Goal: Entertainment & Leisure: Consume media (video, audio)

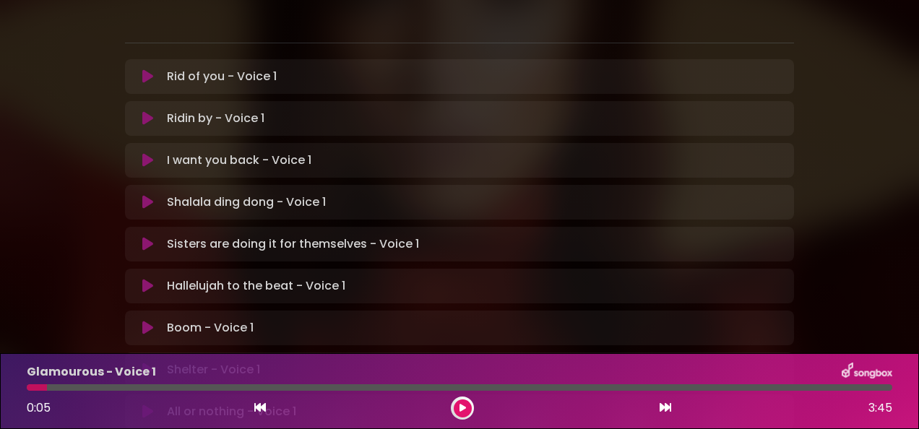
scroll to position [217, 0]
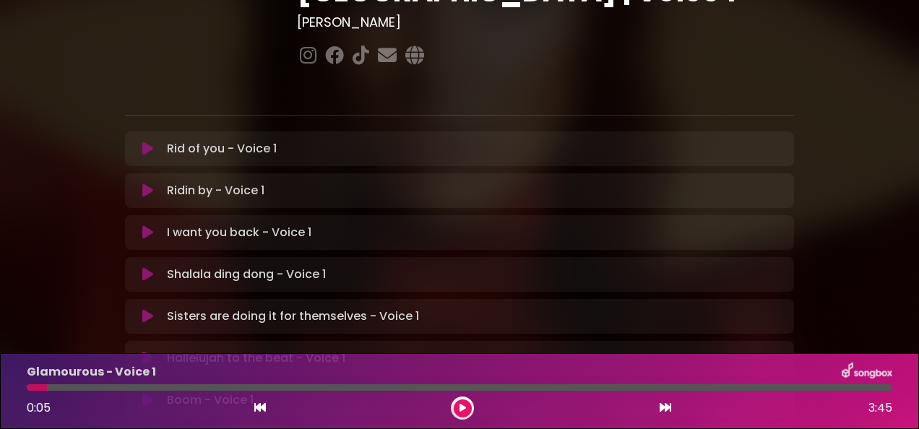
click at [146, 351] on icon at bounding box center [147, 358] width 11 height 14
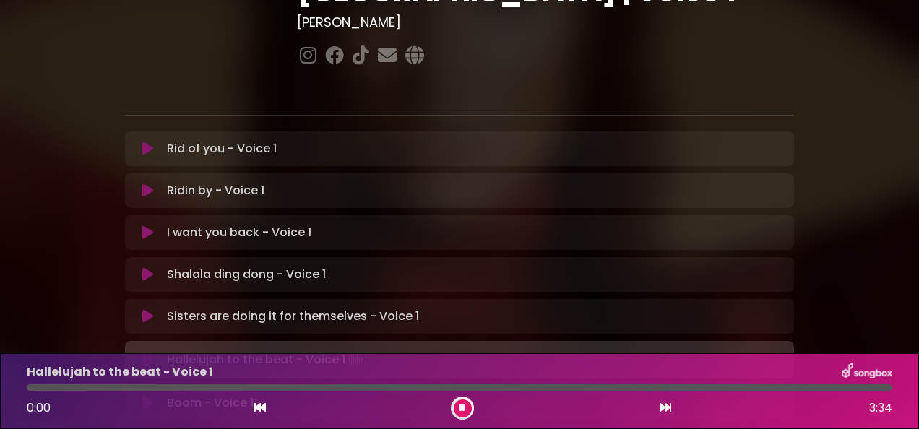
click at [27, 388] on div at bounding box center [27, 387] width 1 height 6
click at [14, 318] on div "[PERSON_NAME] in [GEOGRAPHIC_DATA] | [GEOGRAPHIC_DATA] 2 - [GEOGRAPHIC_DATA] - …" at bounding box center [459, 228] width 919 height 854
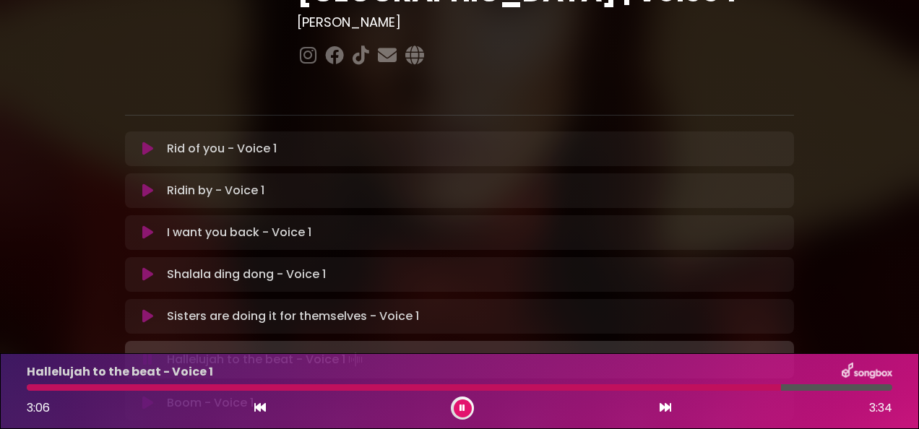
drag, startPoint x: 778, startPoint y: 386, endPoint x: 27, endPoint y: 390, distance: 751.0
click at [27, 390] on div at bounding box center [459, 387] width 882 height 6
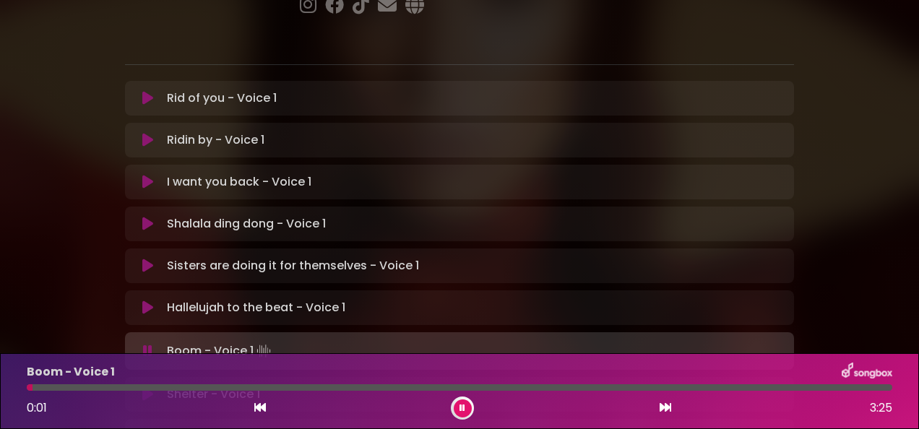
scroll to position [289, 0]
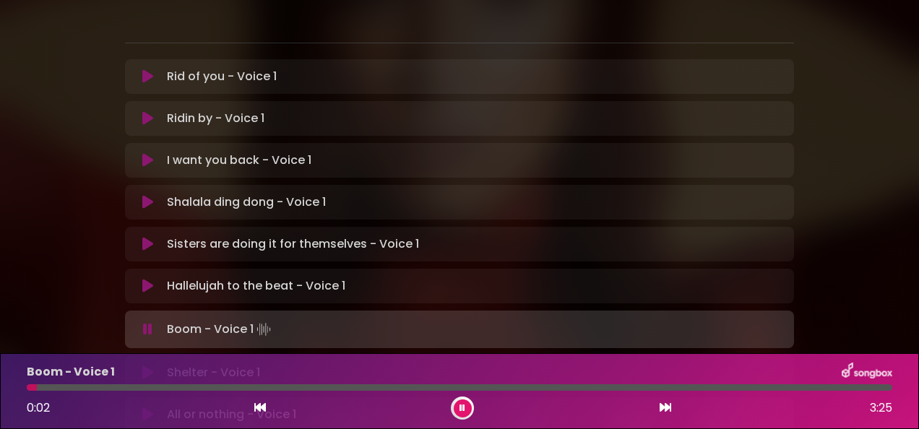
click at [147, 365] on icon at bounding box center [147, 372] width 11 height 14
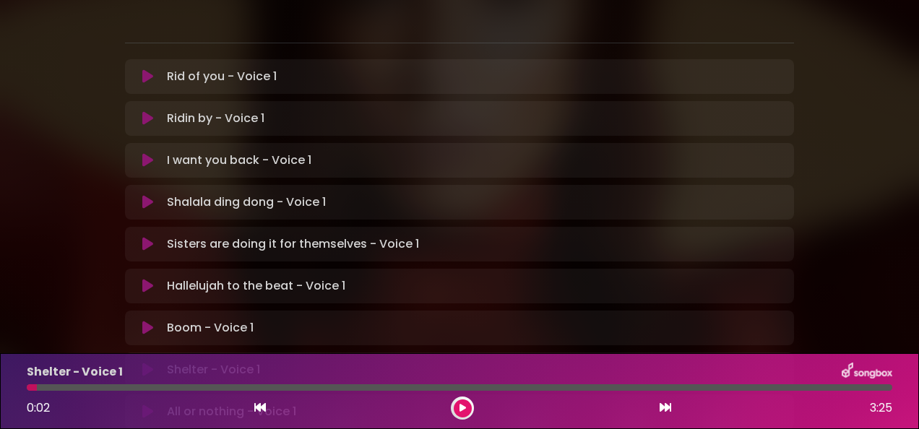
click at [144, 362] on icon at bounding box center [147, 369] width 11 height 14
drag, startPoint x: 576, startPoint y: 387, endPoint x: 22, endPoint y: 395, distance: 553.9
click at [22, 395] on div "Shelter - Voice 1 0:00 3:59" at bounding box center [459, 390] width 882 height 57
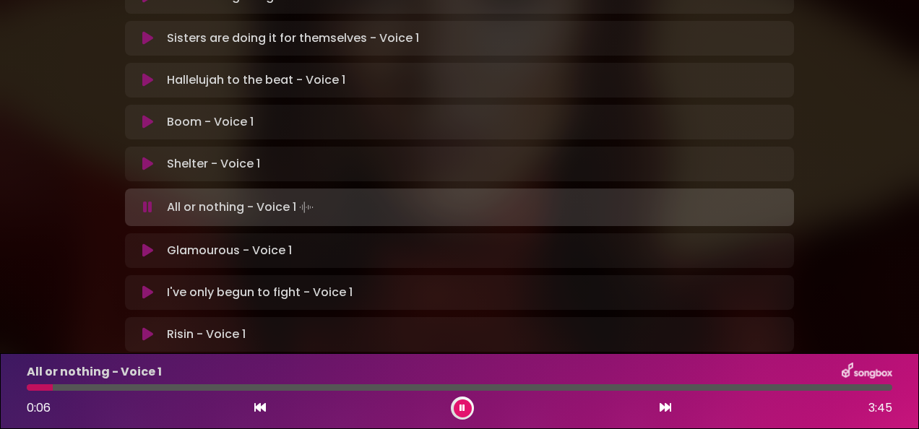
scroll to position [504, 0]
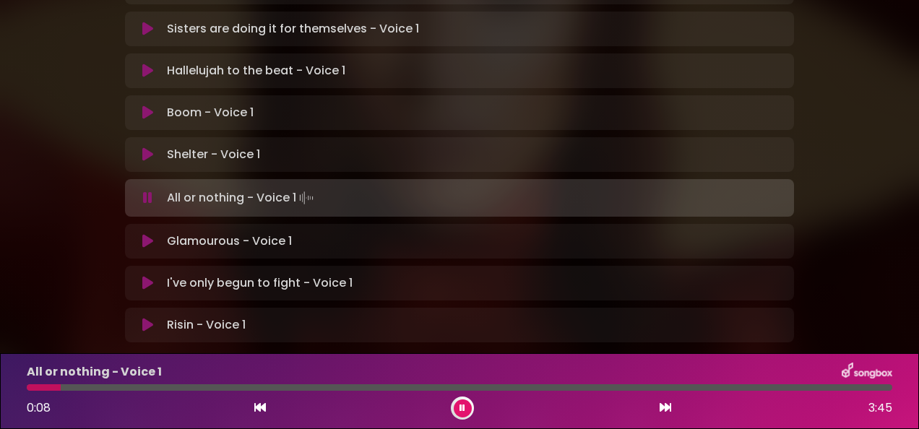
click at [147, 191] on icon at bounding box center [147, 198] width 9 height 14
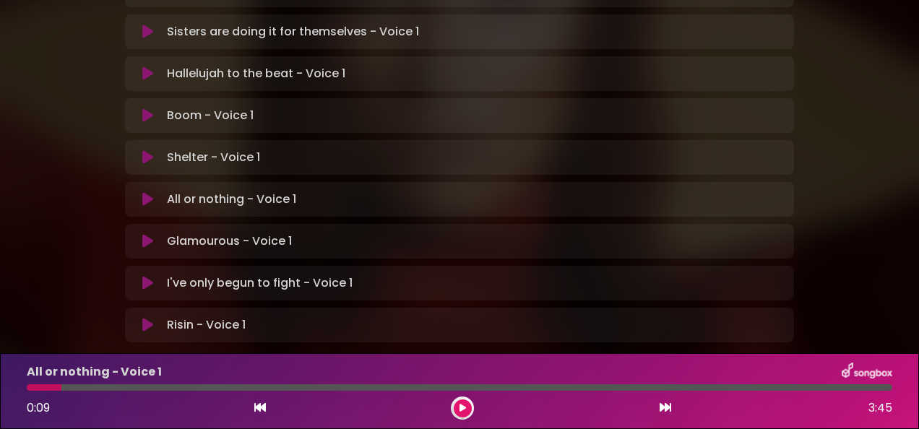
scroll to position [429, 0]
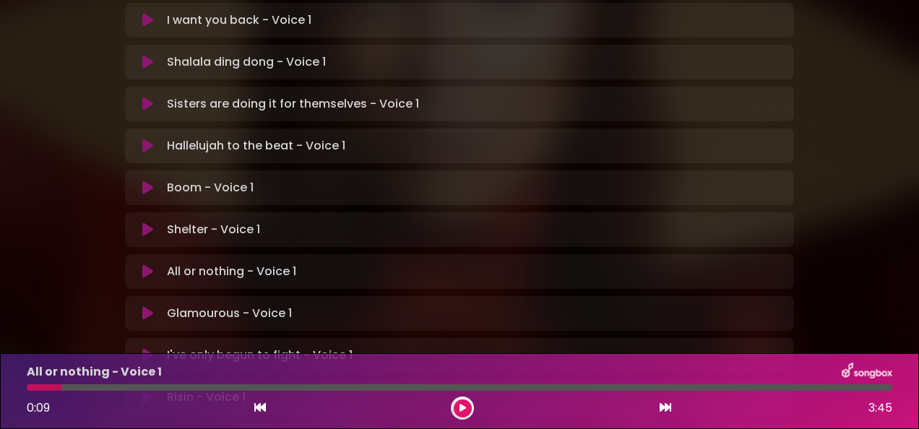
click at [148, 181] on icon at bounding box center [147, 188] width 11 height 14
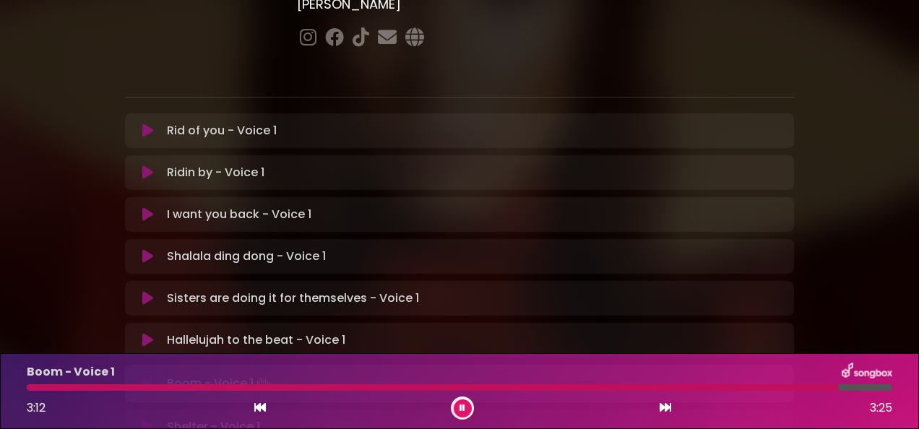
scroll to position [212, 0]
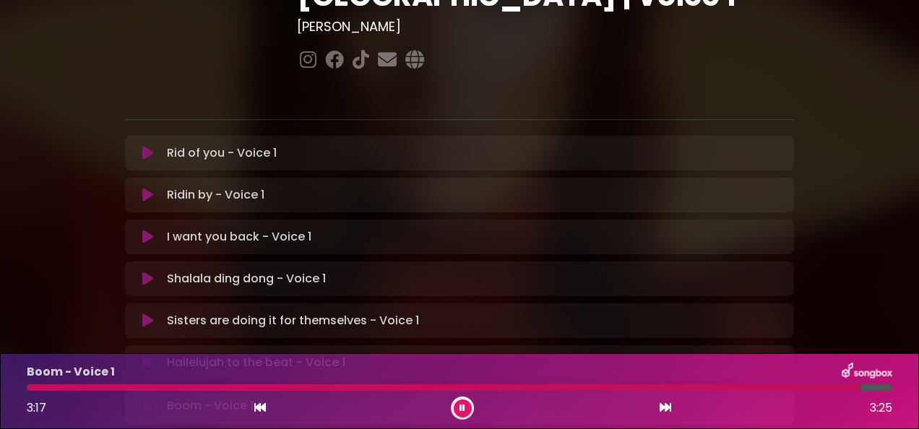
click at [464, 410] on icon at bounding box center [462, 408] width 6 height 9
click at [149, 313] on icon at bounding box center [147, 320] width 11 height 14
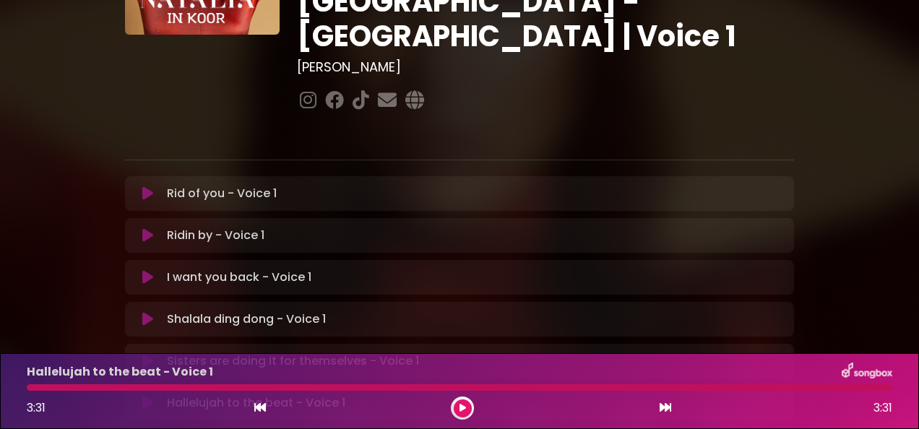
scroll to position [140, 0]
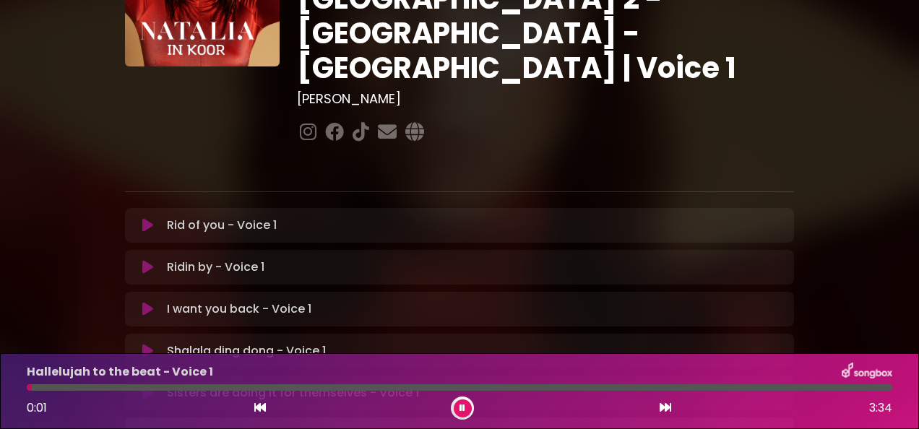
click at [149, 218] on icon at bounding box center [147, 225] width 11 height 14
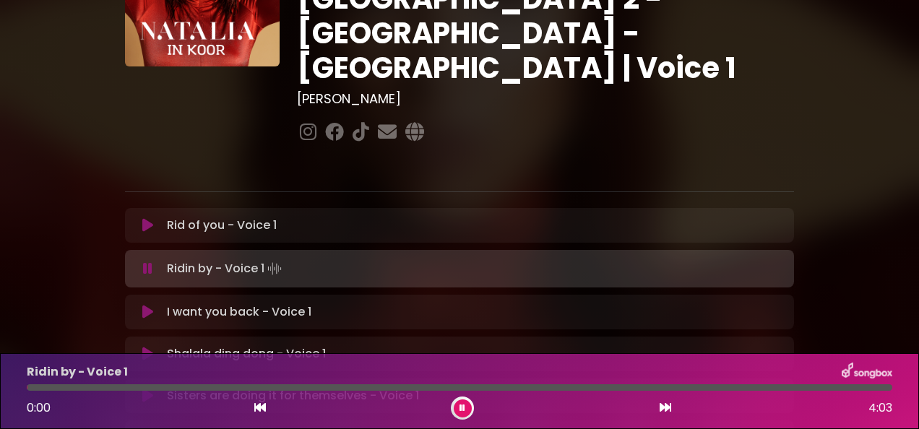
click at [145, 347] on icon at bounding box center [147, 354] width 11 height 14
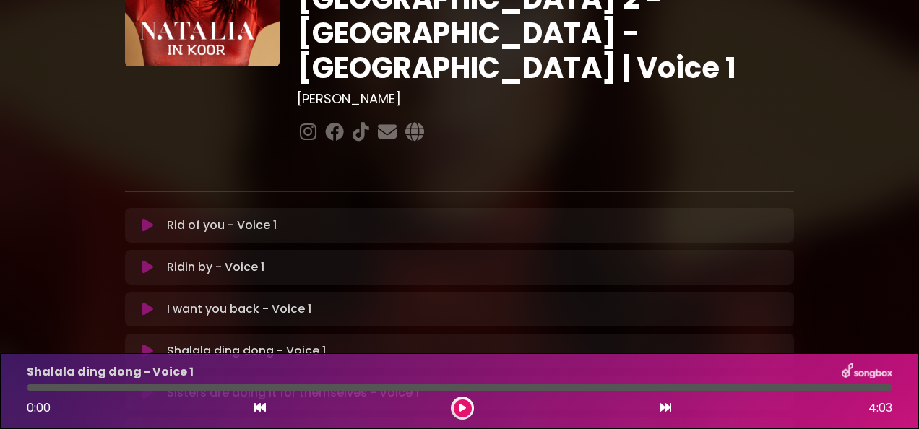
click at [145, 344] on icon at bounding box center [147, 351] width 11 height 14
click at [151, 344] on icon at bounding box center [147, 351] width 11 height 14
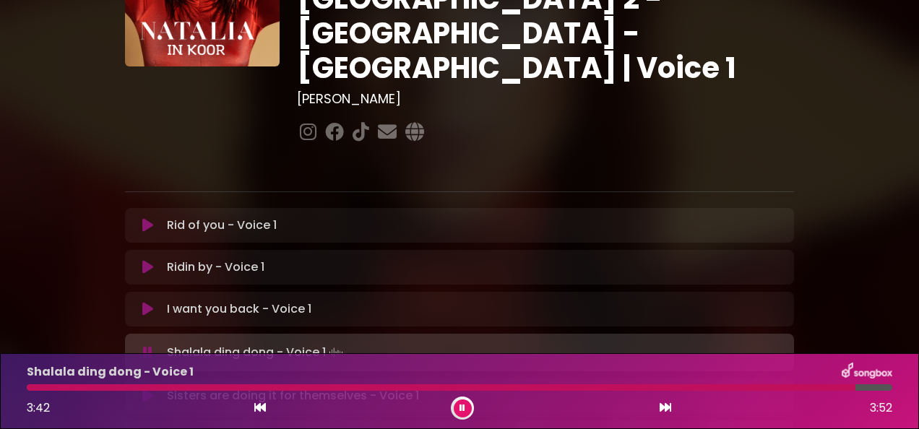
click at [461, 403] on button at bounding box center [462, 408] width 18 height 18
